Goal: Information Seeking & Learning: Learn about a topic

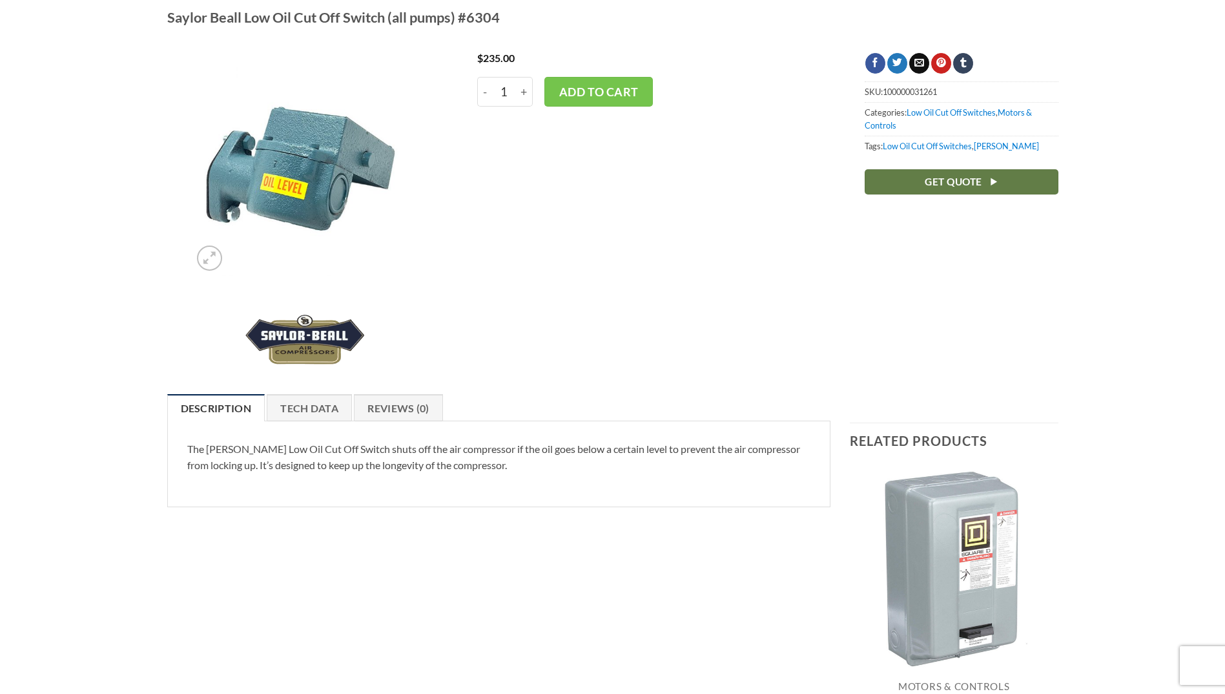
scroll to position [129, 0]
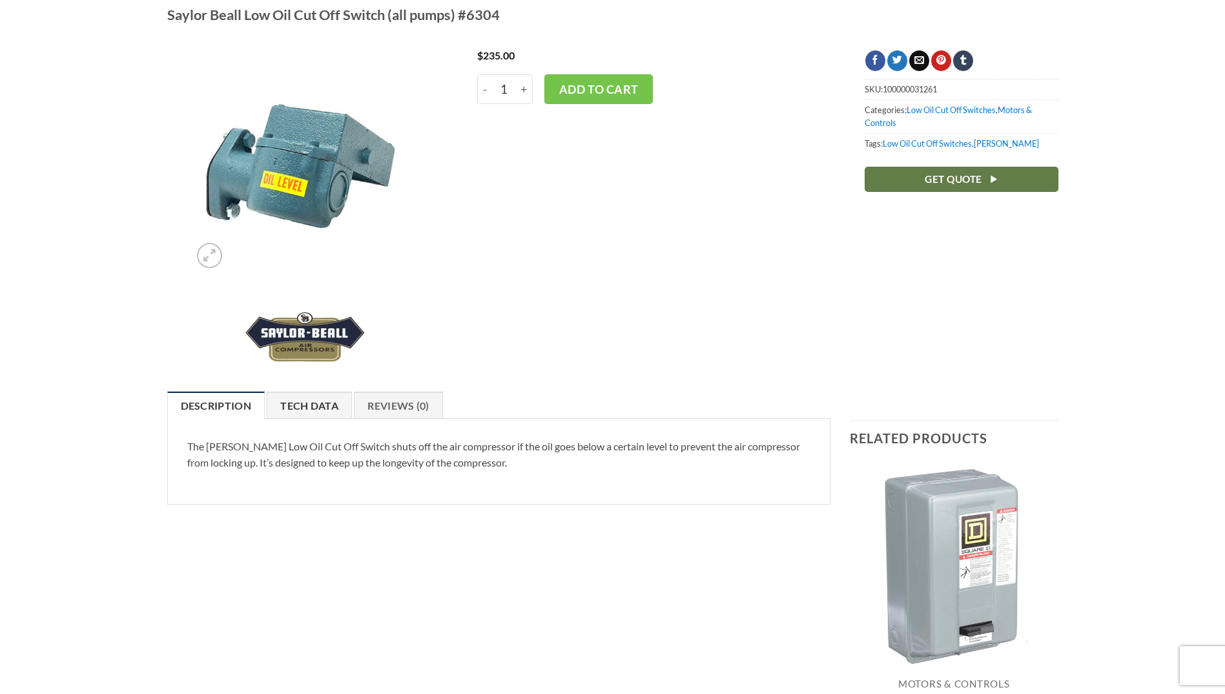
click at [329, 407] on link "Tech Data" at bounding box center [309, 404] width 85 height 27
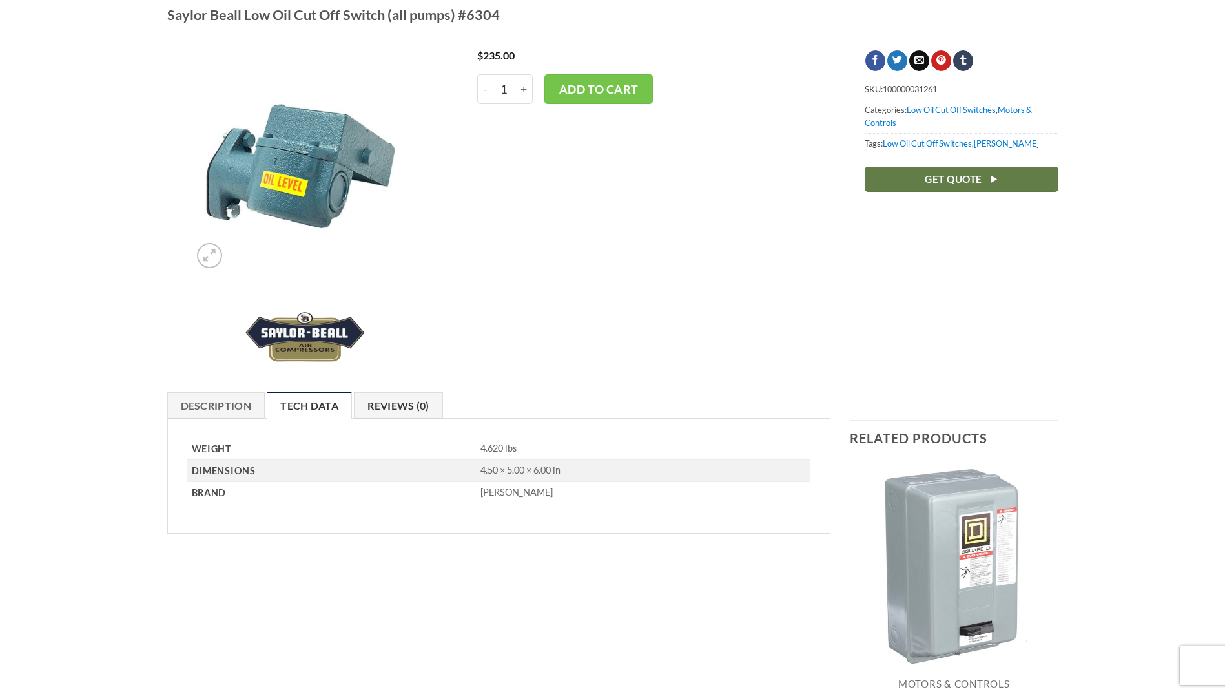
drag, startPoint x: 398, startPoint y: 400, endPoint x: 387, endPoint y: 403, distance: 12.1
click at [398, 399] on link "Reviews (0)" at bounding box center [398, 404] width 89 height 27
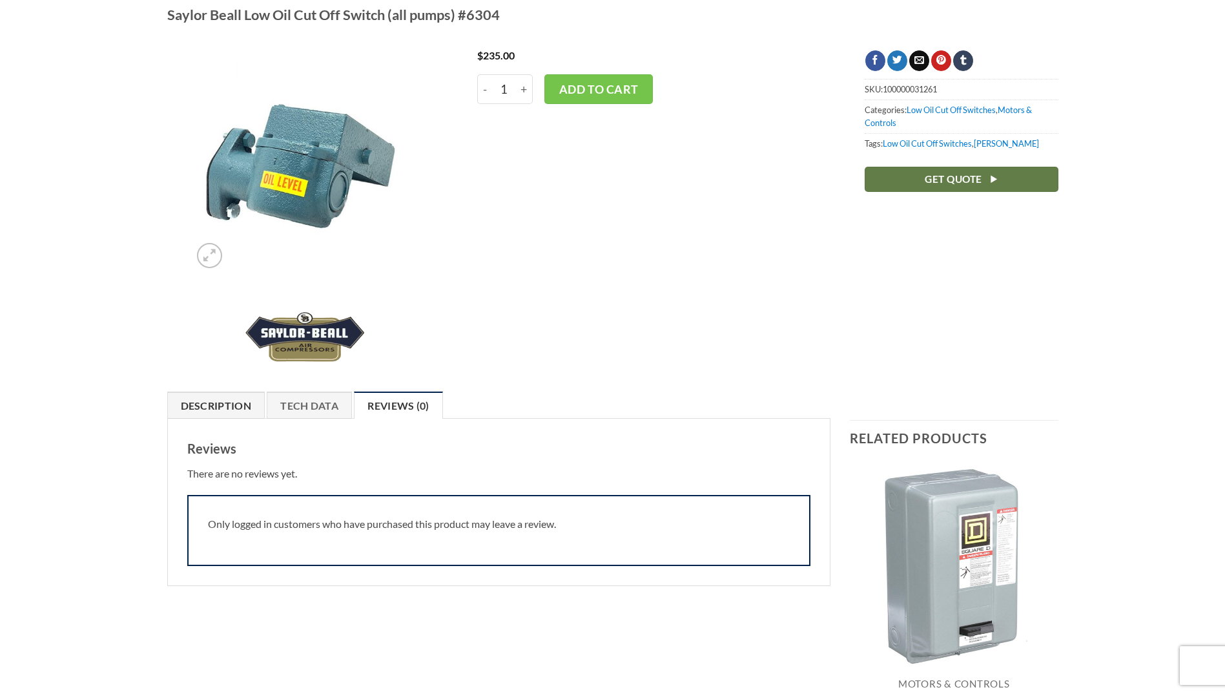
drag, startPoint x: 240, startPoint y: 398, endPoint x: 240, endPoint y: 371, distance: 26.5
click at [239, 397] on link "Description" at bounding box center [216, 404] width 98 height 27
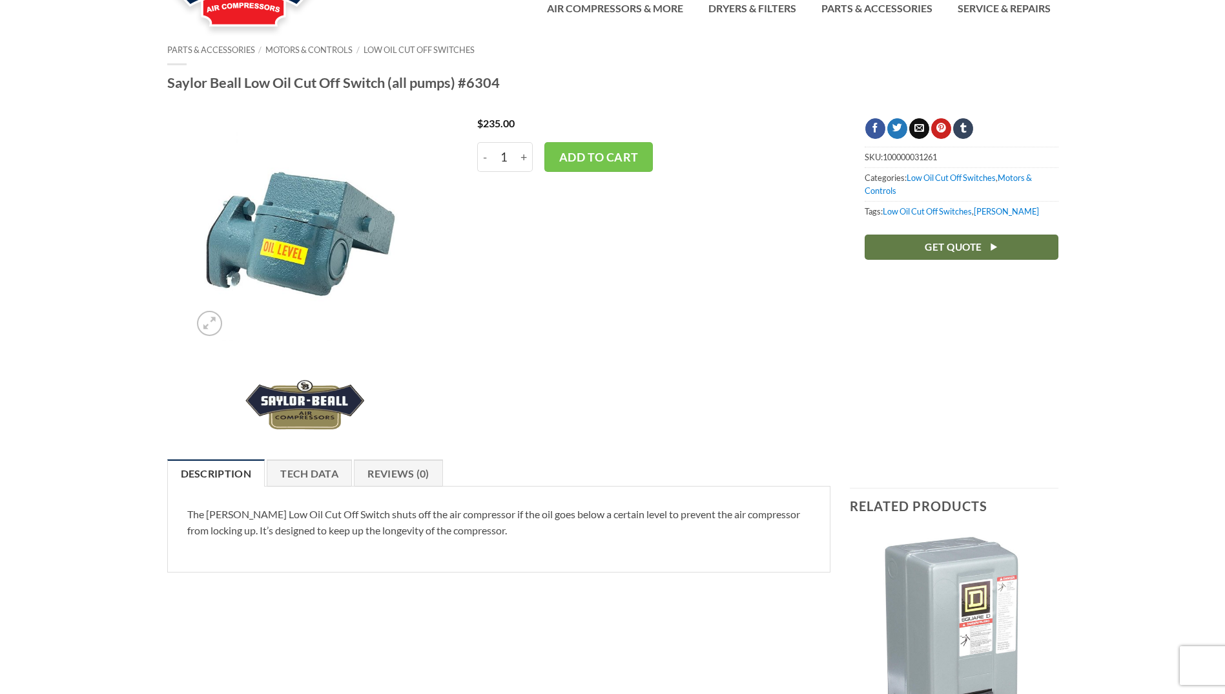
scroll to position [0, 0]
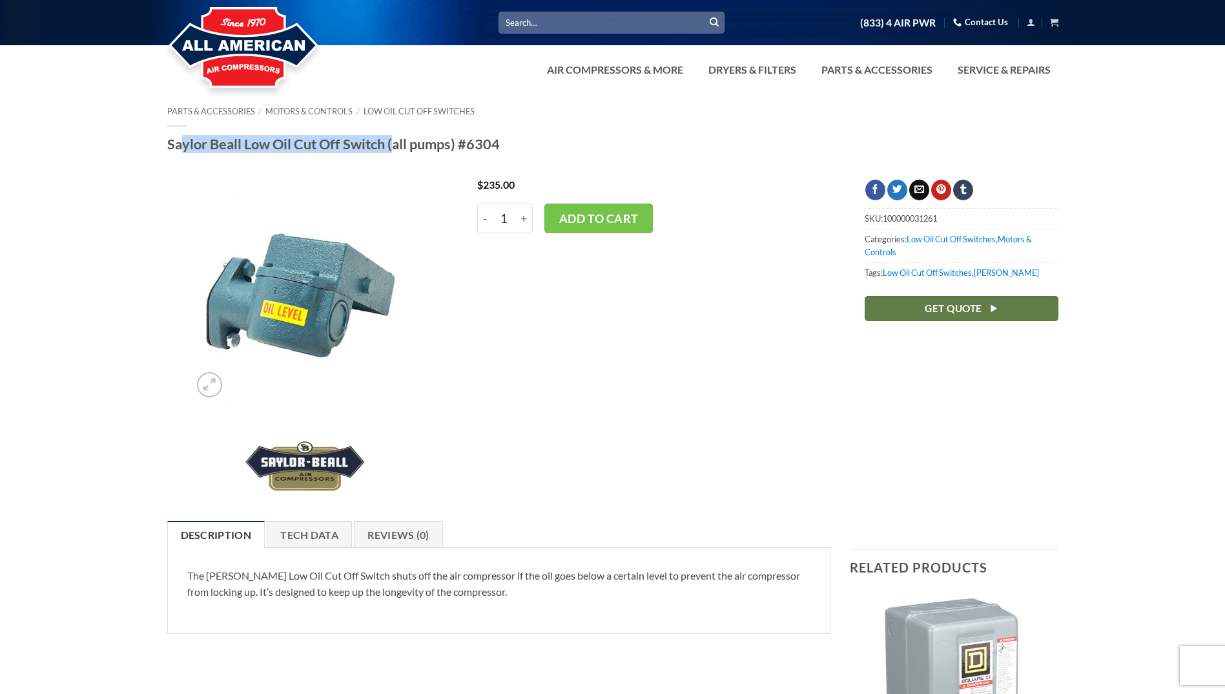
drag, startPoint x: 159, startPoint y: 141, endPoint x: 386, endPoint y: 143, distance: 226.7
click at [386, 143] on div "Parts & Accessories / Motors & Controls / Low Oil Cut Off Switches Saylor Beall…" at bounding box center [613, 134] width 910 height 54
drag, startPoint x: 386, startPoint y: 143, endPoint x: 378, endPoint y: 146, distance: 8.4
copy h1 "Saylor Beall Low Oil Cut Off Switch"
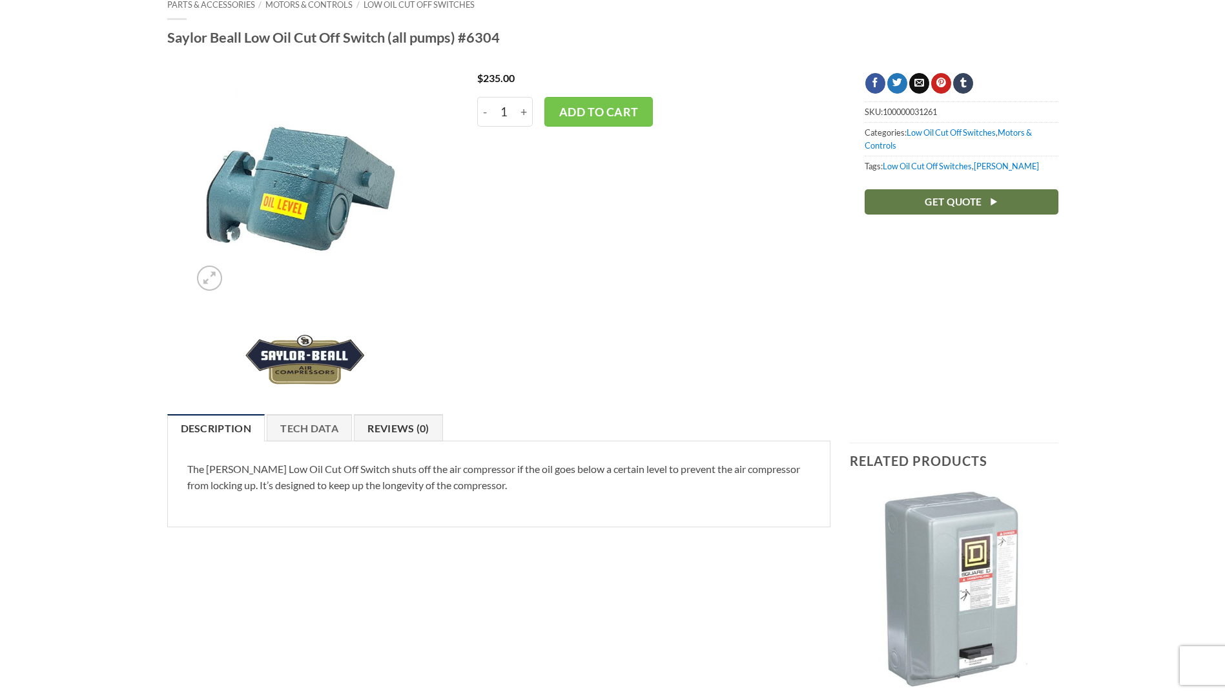
scroll to position [129, 0]
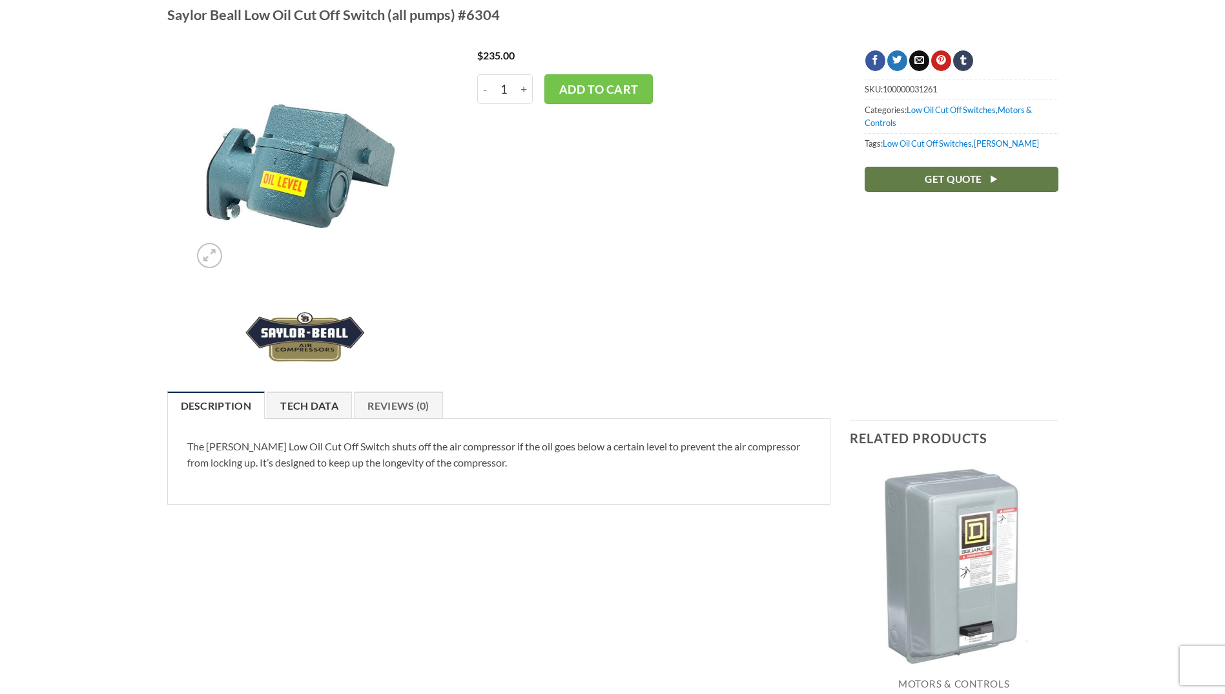
click at [283, 396] on link "Tech Data" at bounding box center [309, 404] width 85 height 27
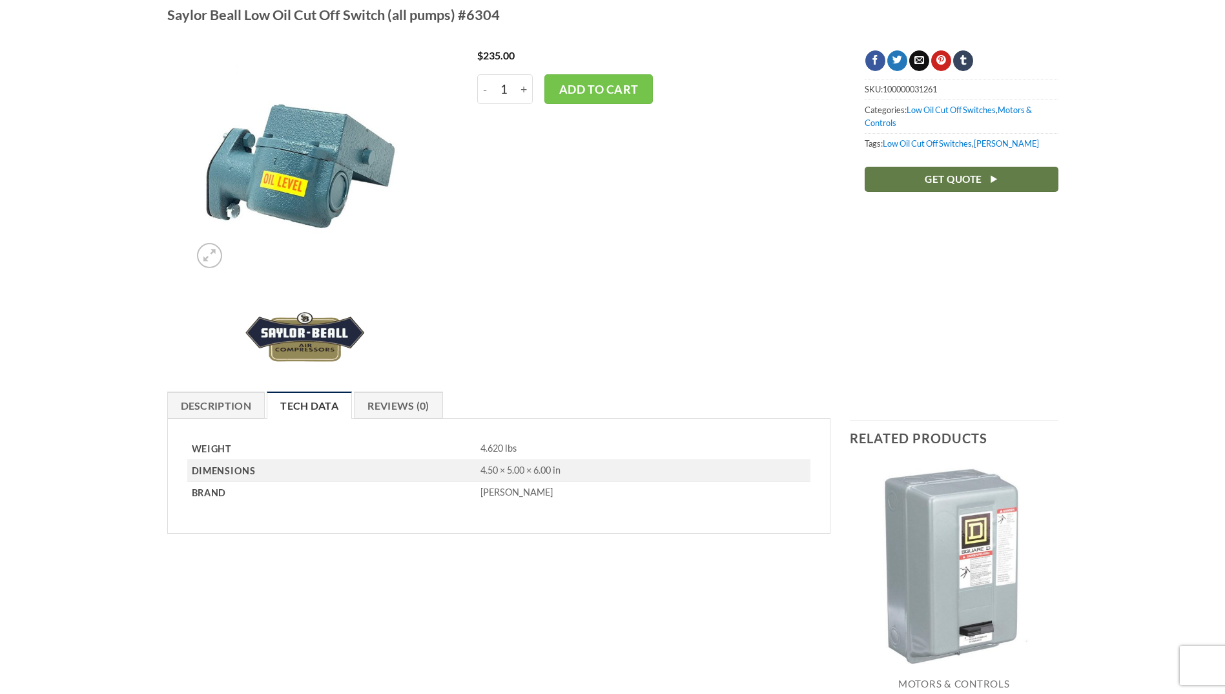
click at [388, 379] on div at bounding box center [612, 384] width 1225 height 13
click at [397, 409] on link "Reviews (0)" at bounding box center [398, 404] width 89 height 27
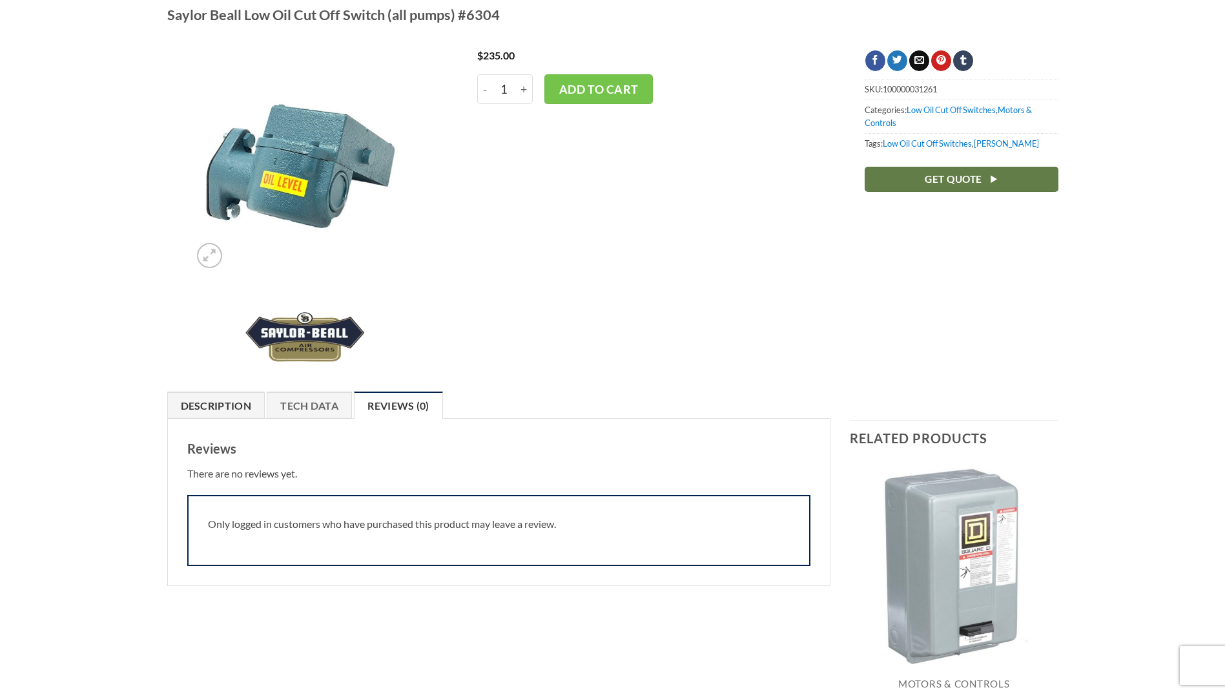
click at [242, 400] on link "Description" at bounding box center [216, 404] width 98 height 27
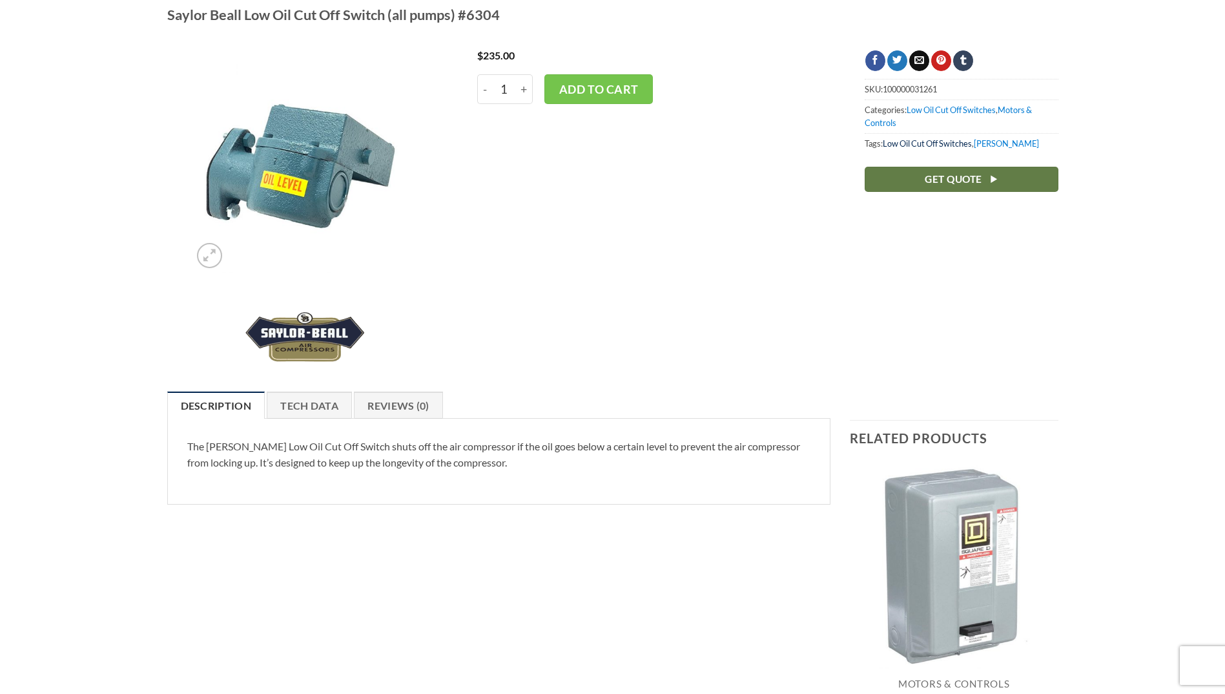
click at [944, 142] on link "Low Oil Cut Off Switches" at bounding box center [927, 143] width 89 height 10
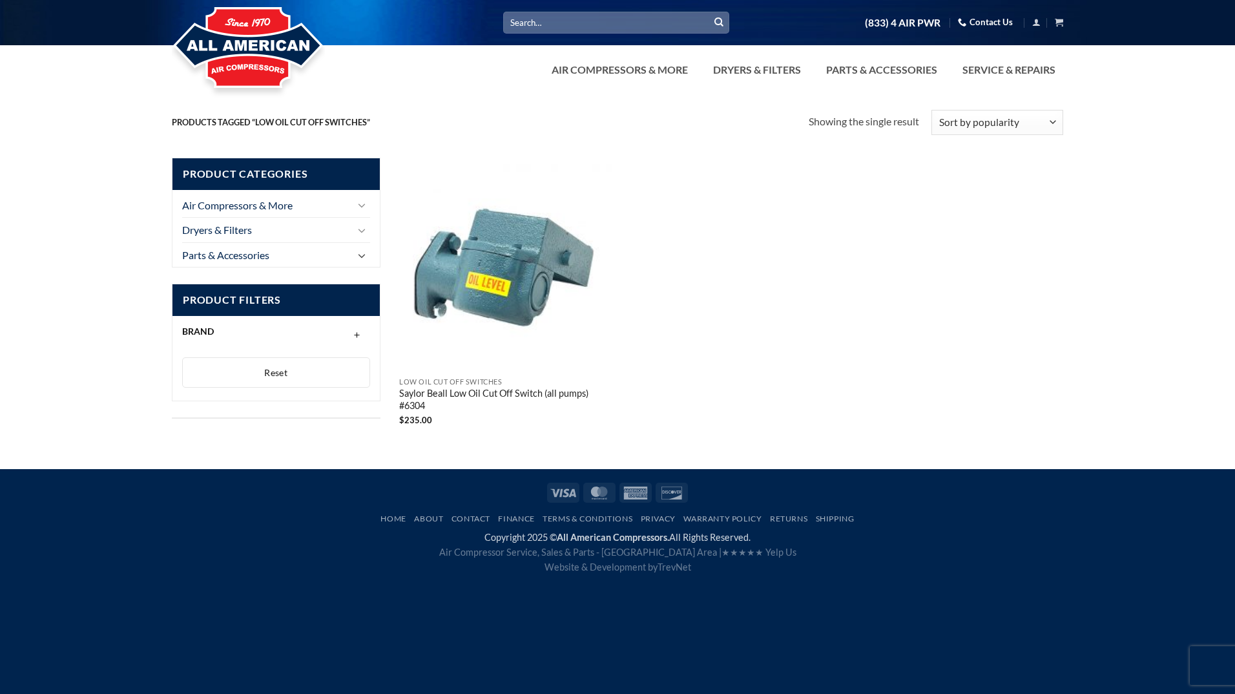
click at [358, 254] on icon "Toggle" at bounding box center [362, 256] width 8 height 14
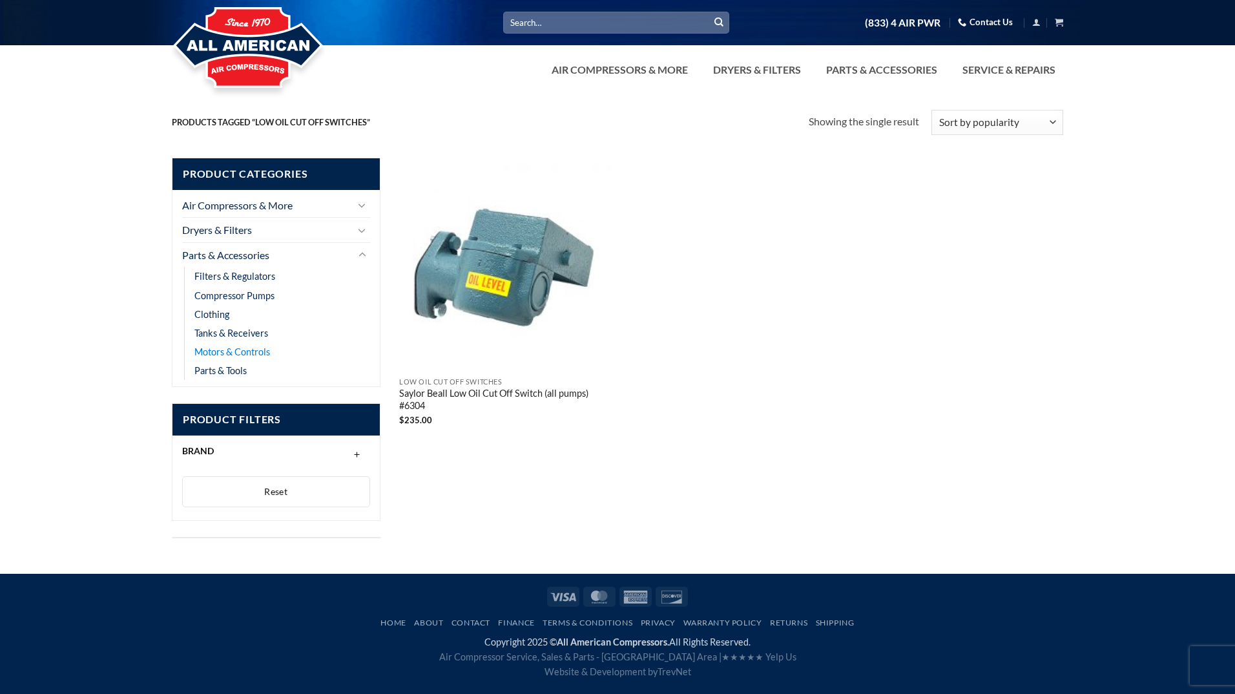
click at [254, 349] on link "Motors & Controls" at bounding box center [232, 351] width 76 height 19
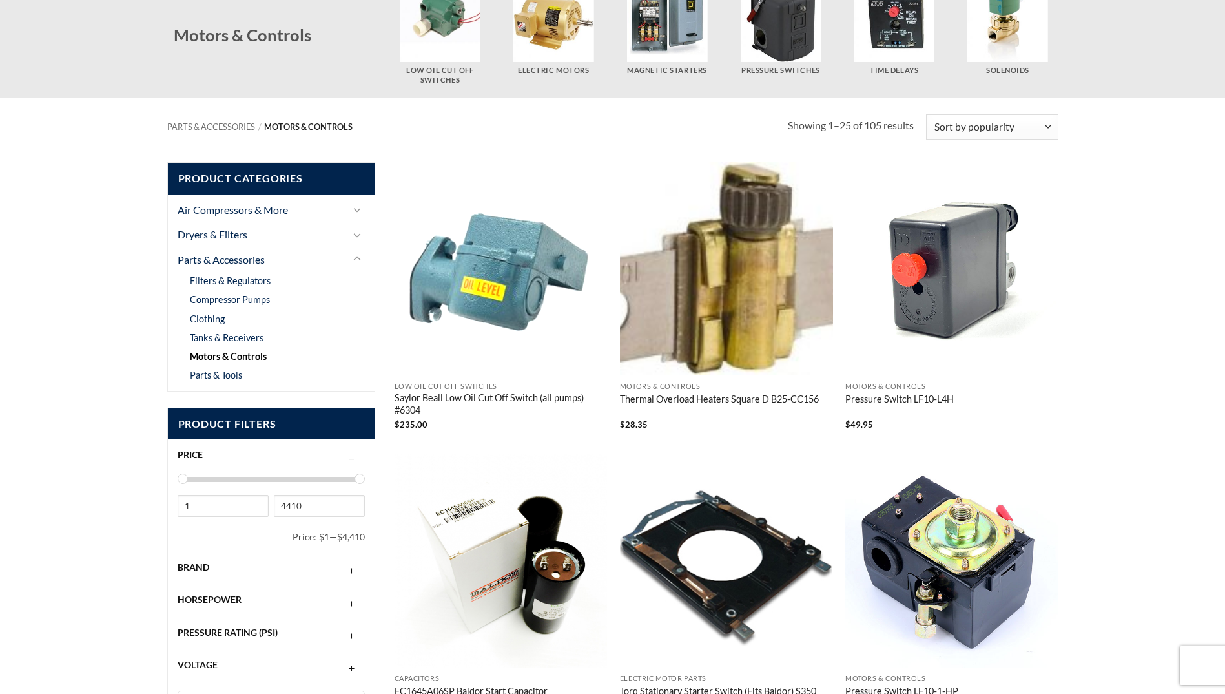
scroll to position [129, 0]
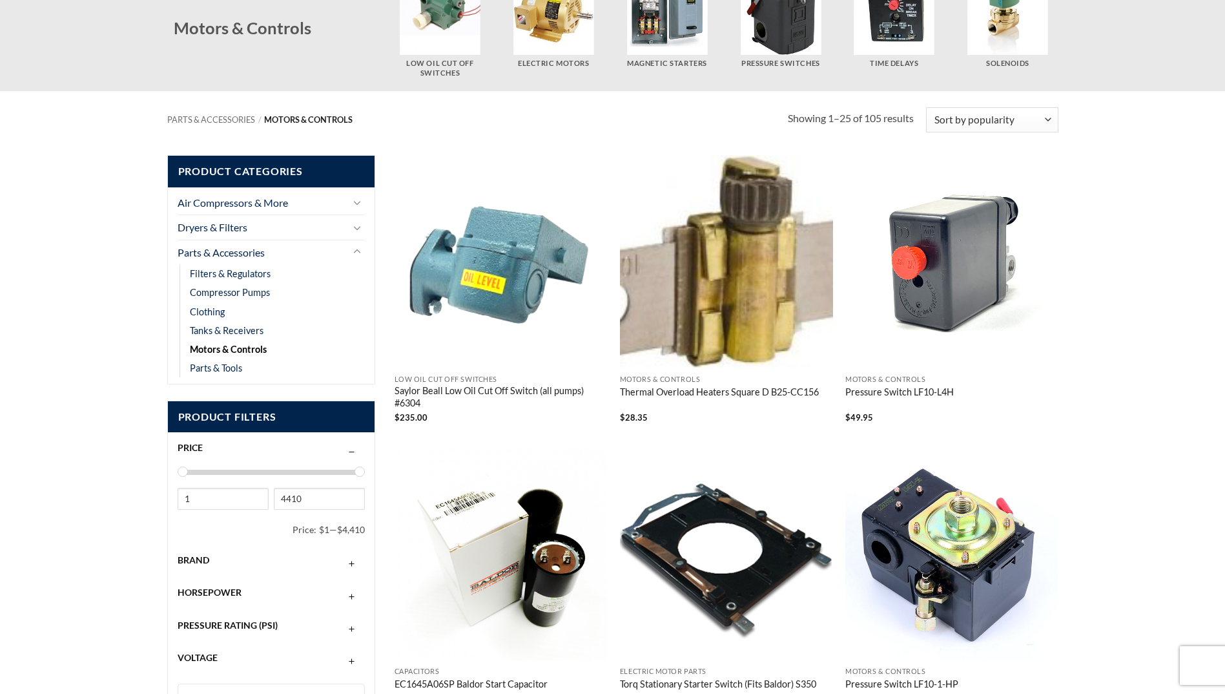
click at [441, 274] on img "Saylor Beall Low Oil Cut Off Switch (all pumps) #6304" at bounding box center [501, 261] width 213 height 213
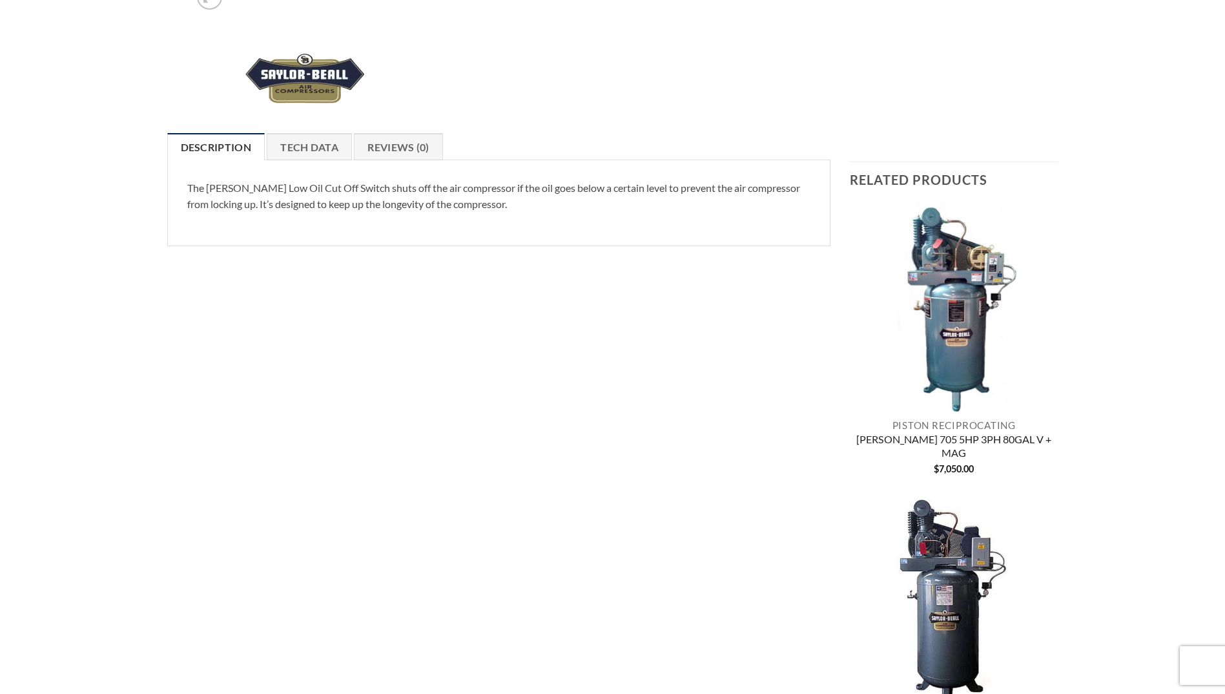
scroll to position [65, 0]
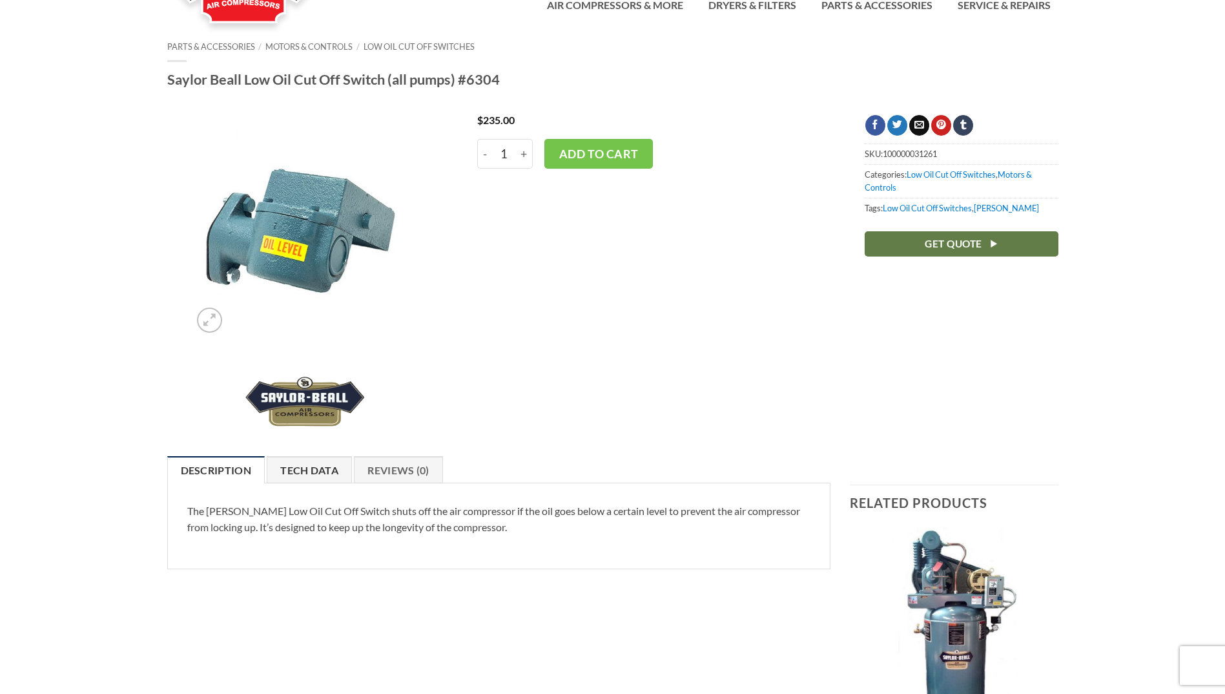
click at [323, 465] on link "Tech Data" at bounding box center [309, 469] width 85 height 27
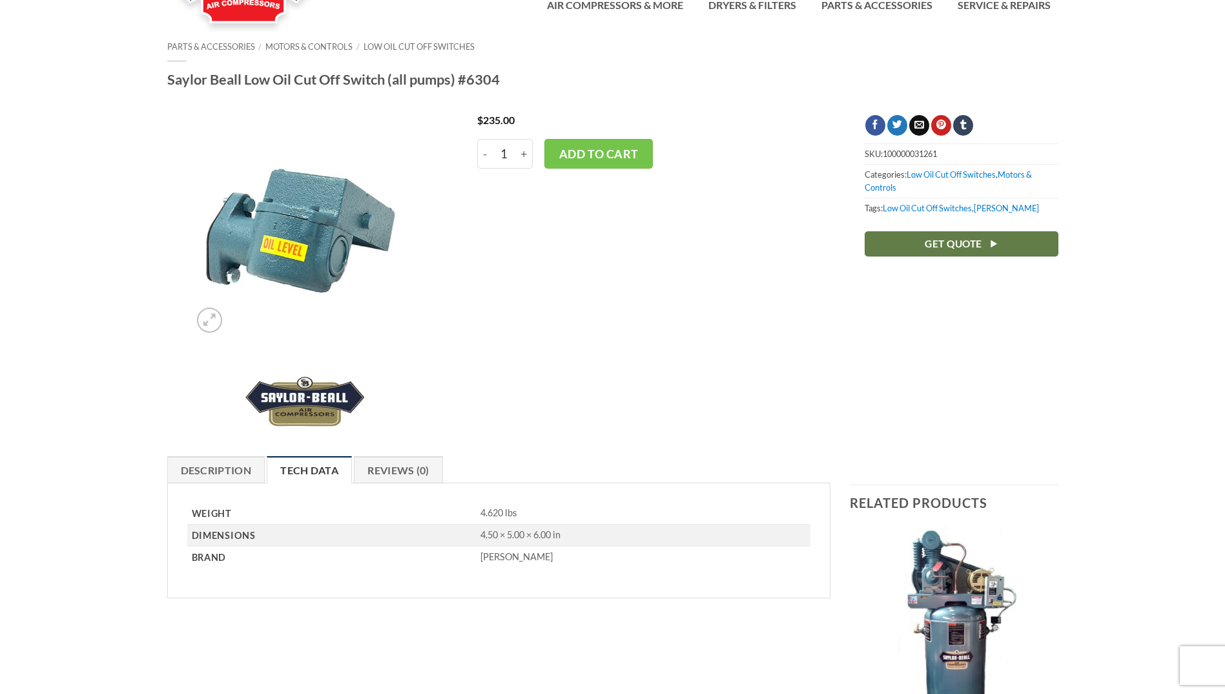
drag, startPoint x: 508, startPoint y: 72, endPoint x: 179, endPoint y: 100, distance: 330.6
drag, startPoint x: 167, startPoint y: 74, endPoint x: 502, endPoint y: 81, distance: 335.9
click at [502, 81] on h1 "Saylor Beall Low Oil Cut Off Switch (all pumps) #6304" at bounding box center [612, 79] width 891 height 18
drag, startPoint x: 502, startPoint y: 81, endPoint x: 494, endPoint y: 81, distance: 8.4
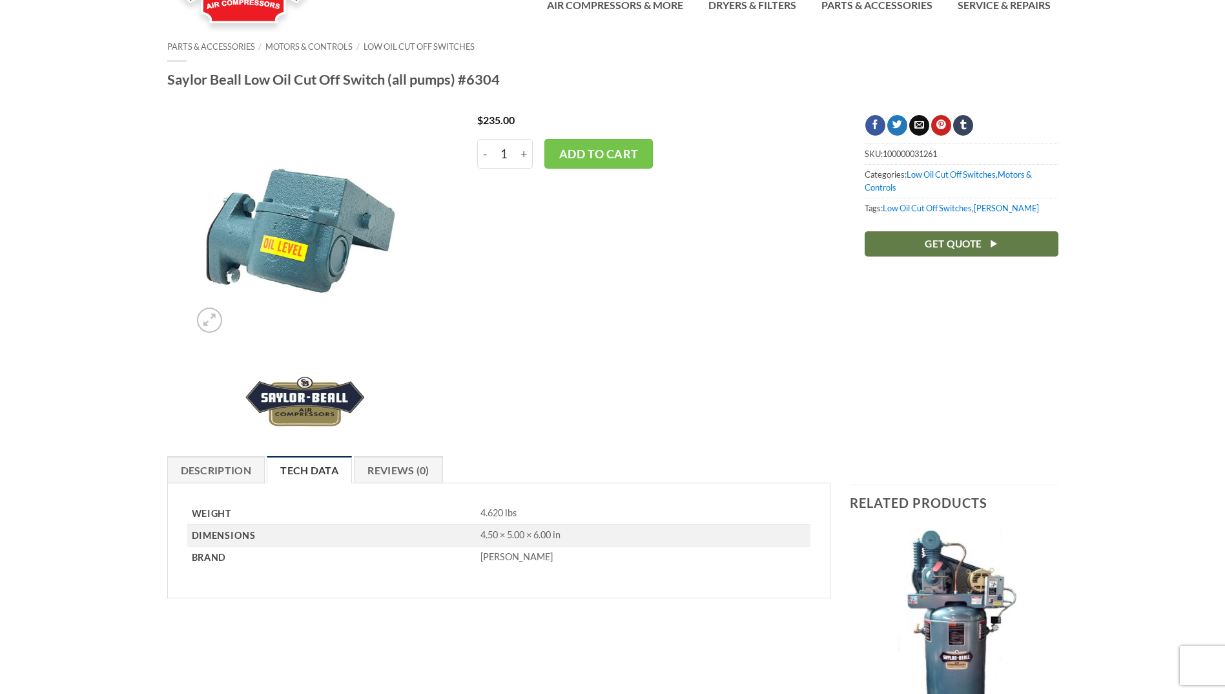
copy h1 "Saylor Beall Low Oil Cut Off Switch (all pumps) #6304"
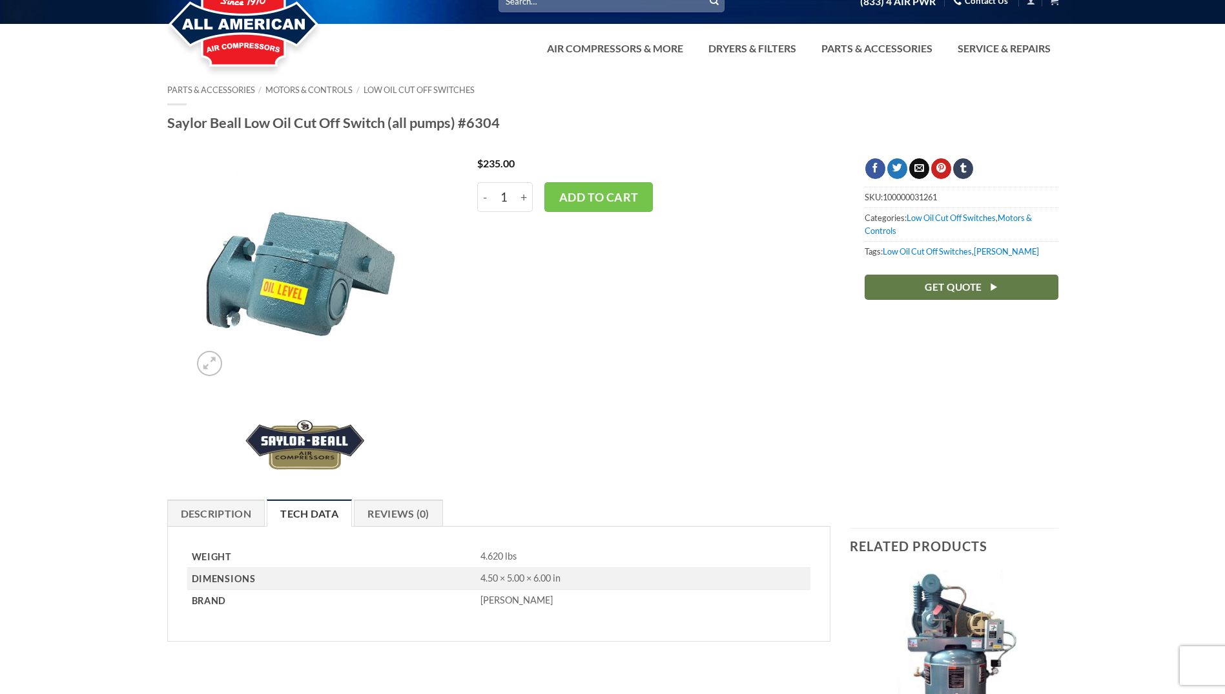
scroll to position [0, 0]
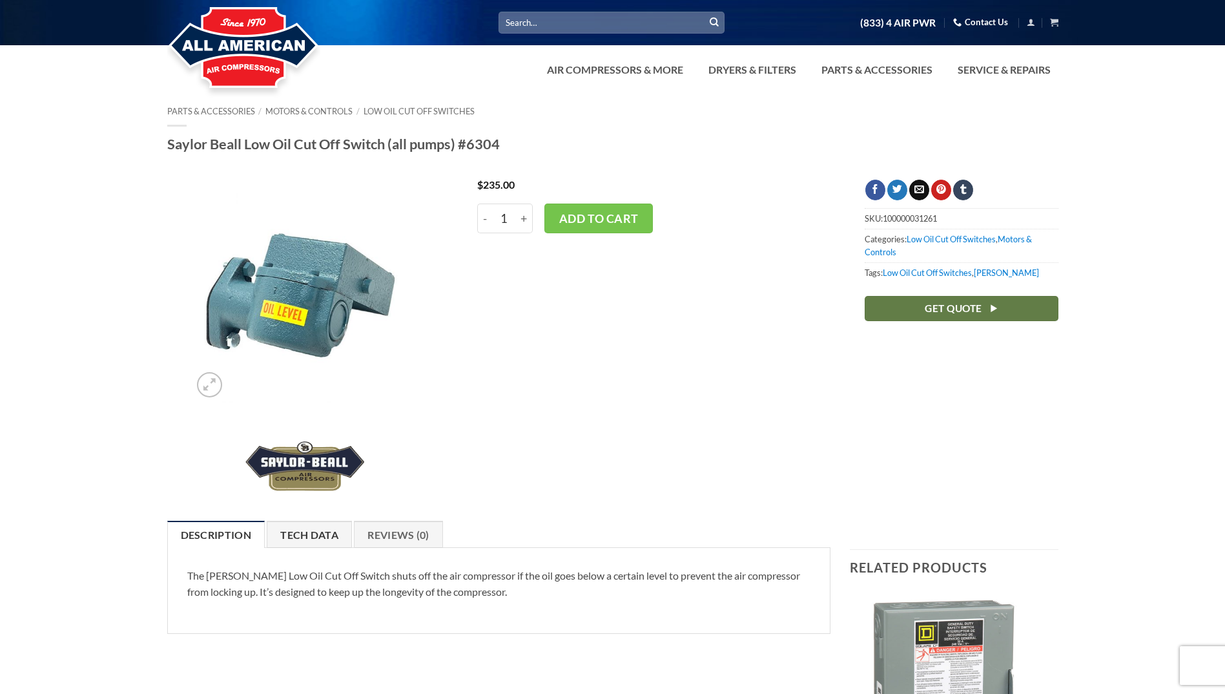
click at [322, 539] on link "Tech Data" at bounding box center [309, 533] width 85 height 27
